Goal: Information Seeking & Learning: Learn about a topic

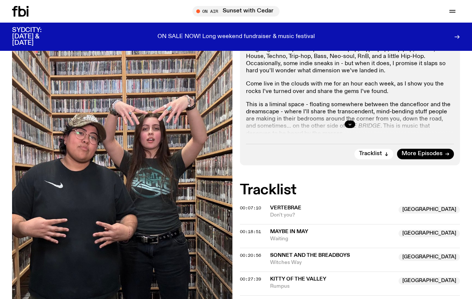
scroll to position [240, 0]
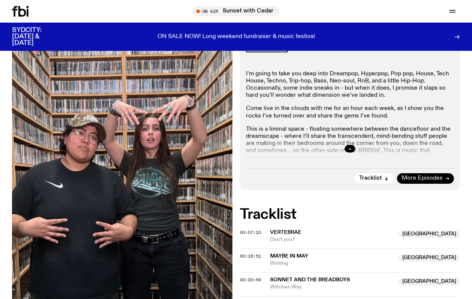
click at [409, 175] on span "More Episodes" at bounding box center [421, 178] width 41 height 6
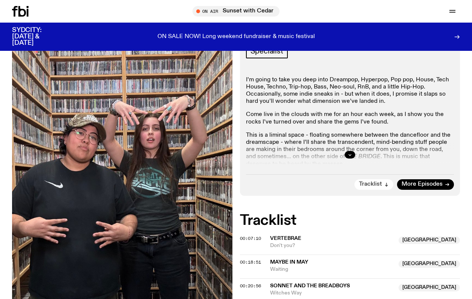
click at [373, 181] on span "Tracklist" at bounding box center [370, 184] width 23 height 6
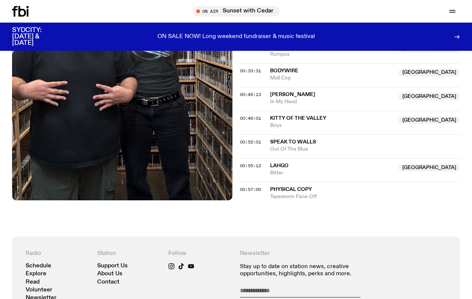
scroll to position [184, 0]
